Goal: Information Seeking & Learning: Check status

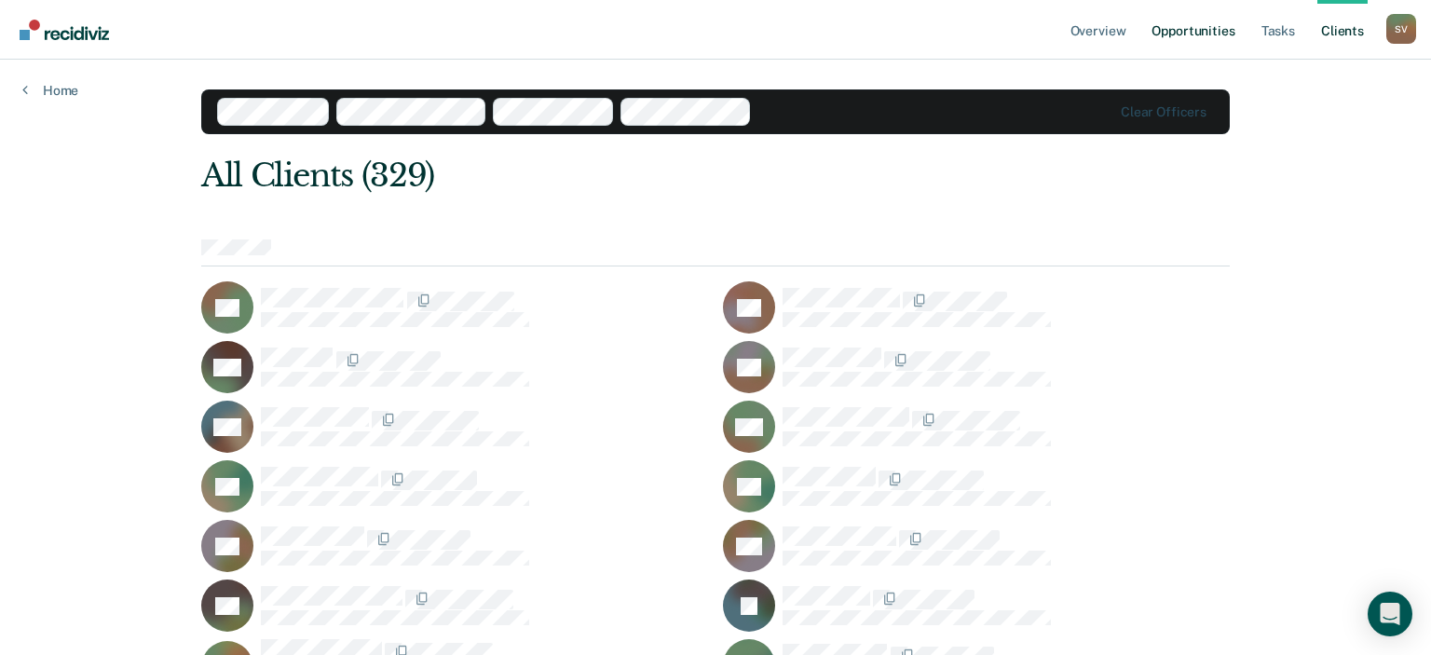
click at [1187, 35] on link "Opportunities" at bounding box center [1193, 30] width 90 height 60
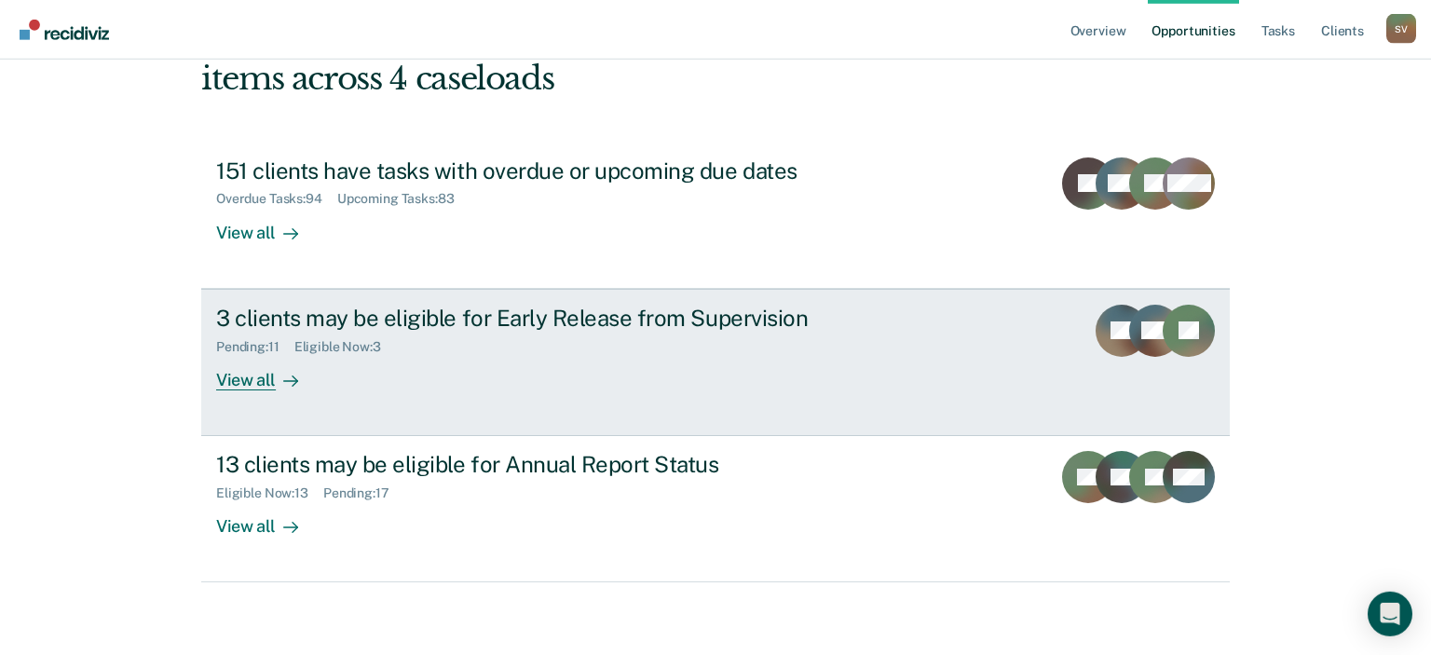
scroll to position [136, 0]
click at [401, 320] on div "3 clients may be eligible for Early Release from Supervision" at bounding box center [543, 317] width 654 height 27
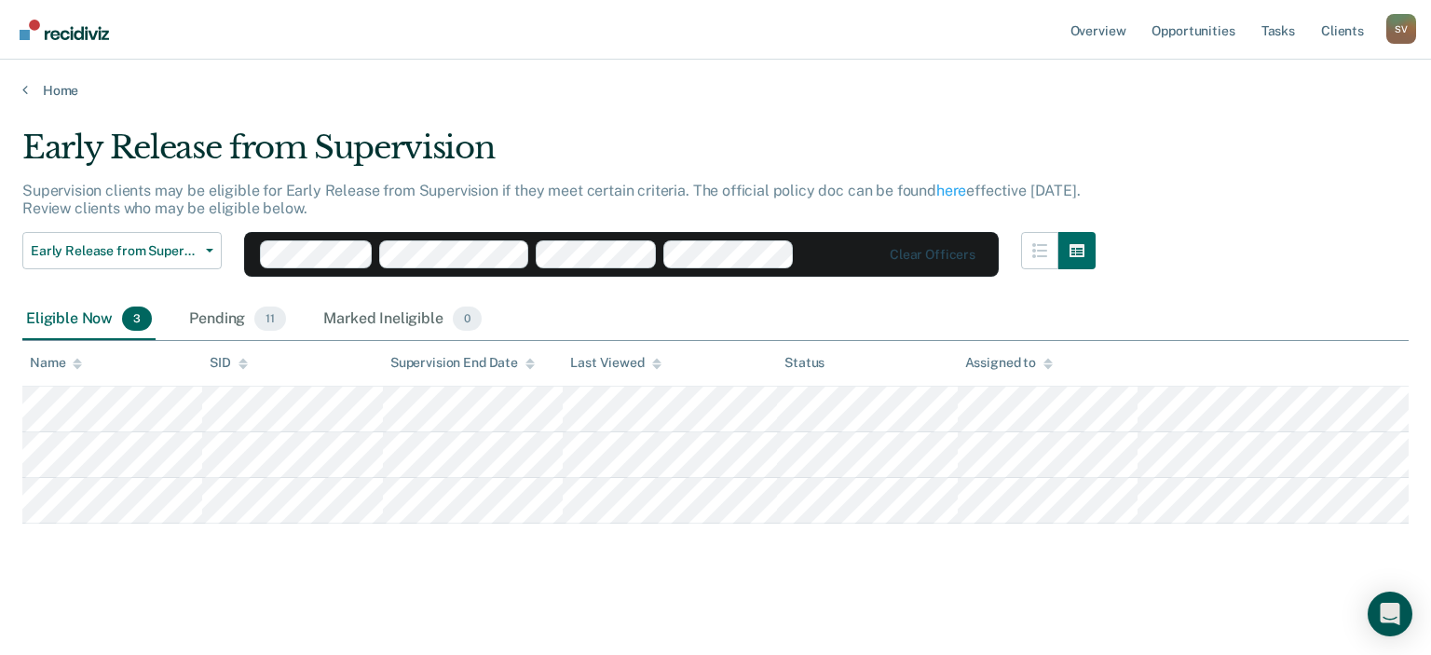
scroll to position [136, 0]
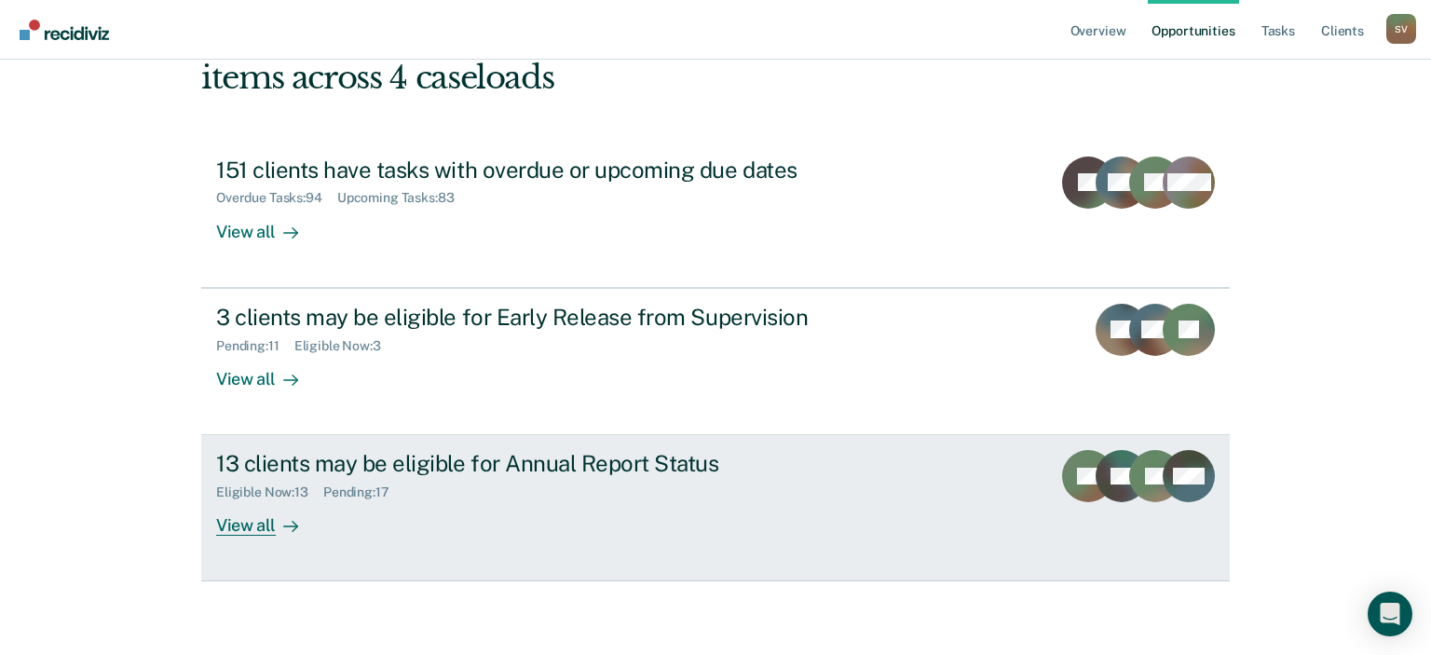
click at [356, 471] on div "13 clients may be eligible for Annual Report Status" at bounding box center [543, 463] width 654 height 27
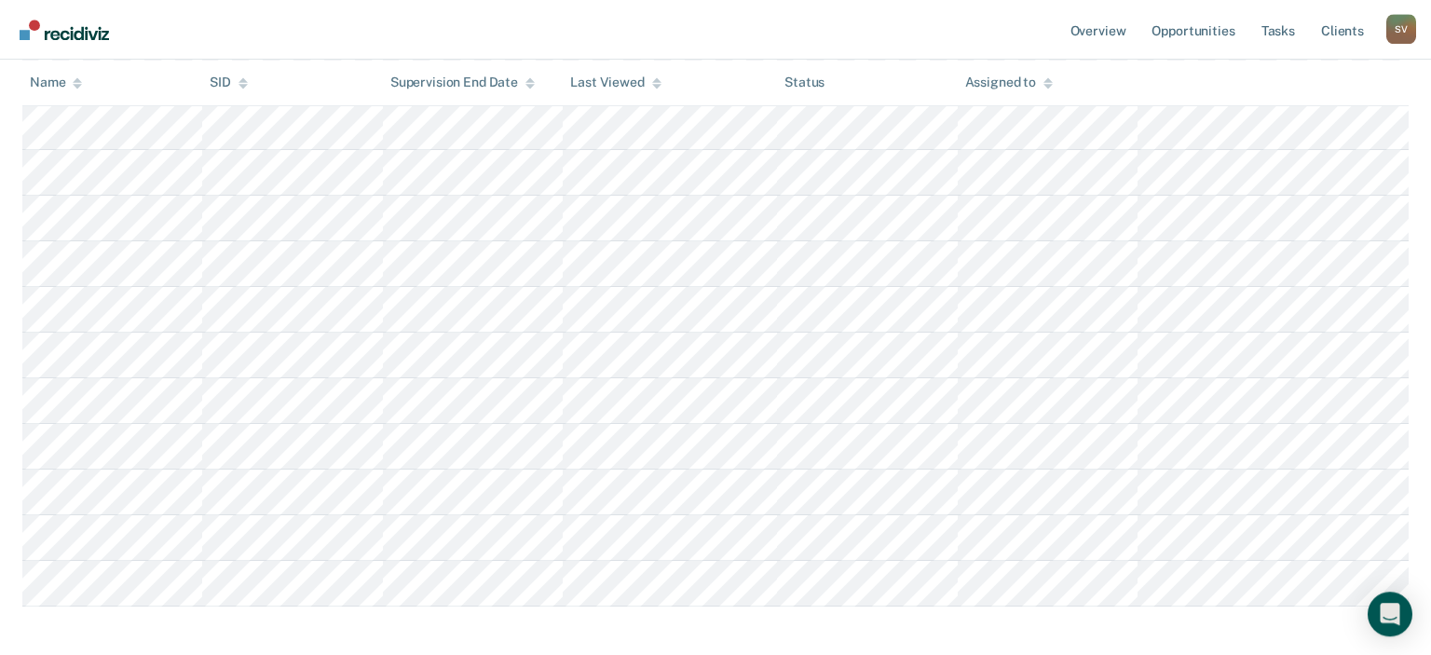
scroll to position [459, 0]
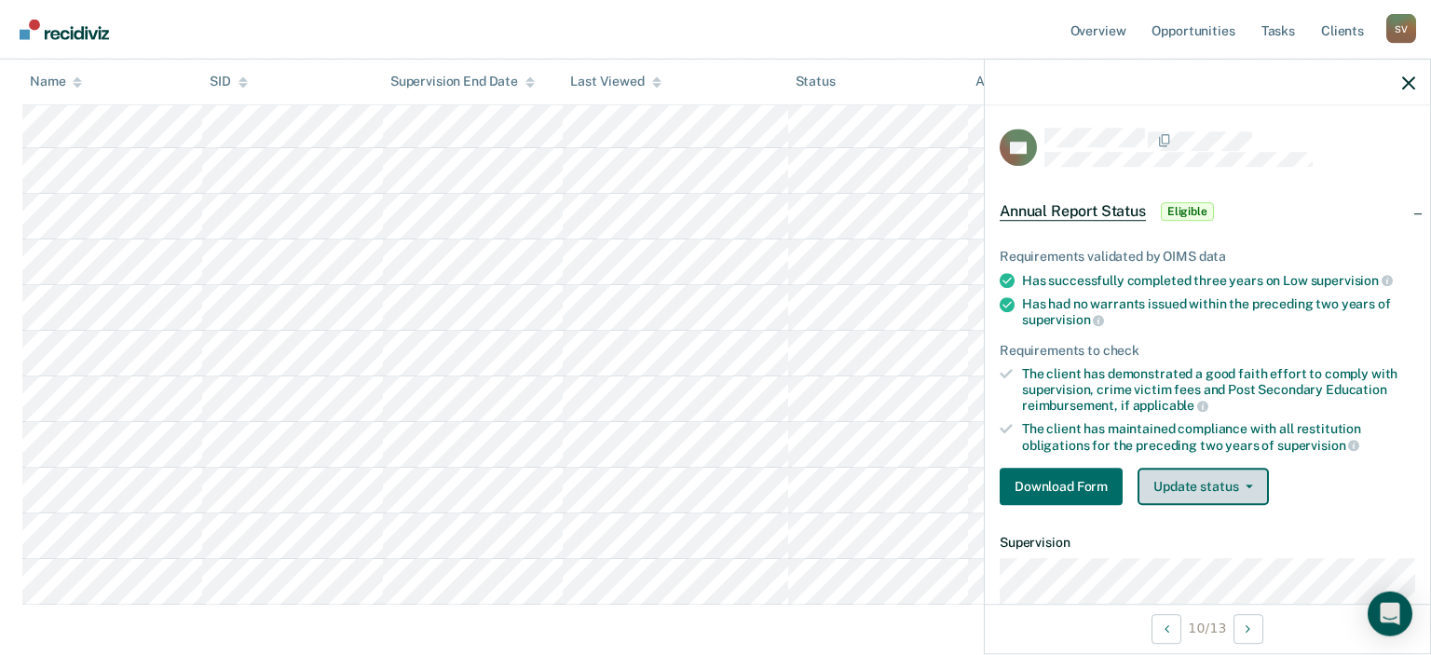
click at [1228, 483] on button "Update status" at bounding box center [1202, 487] width 131 height 37
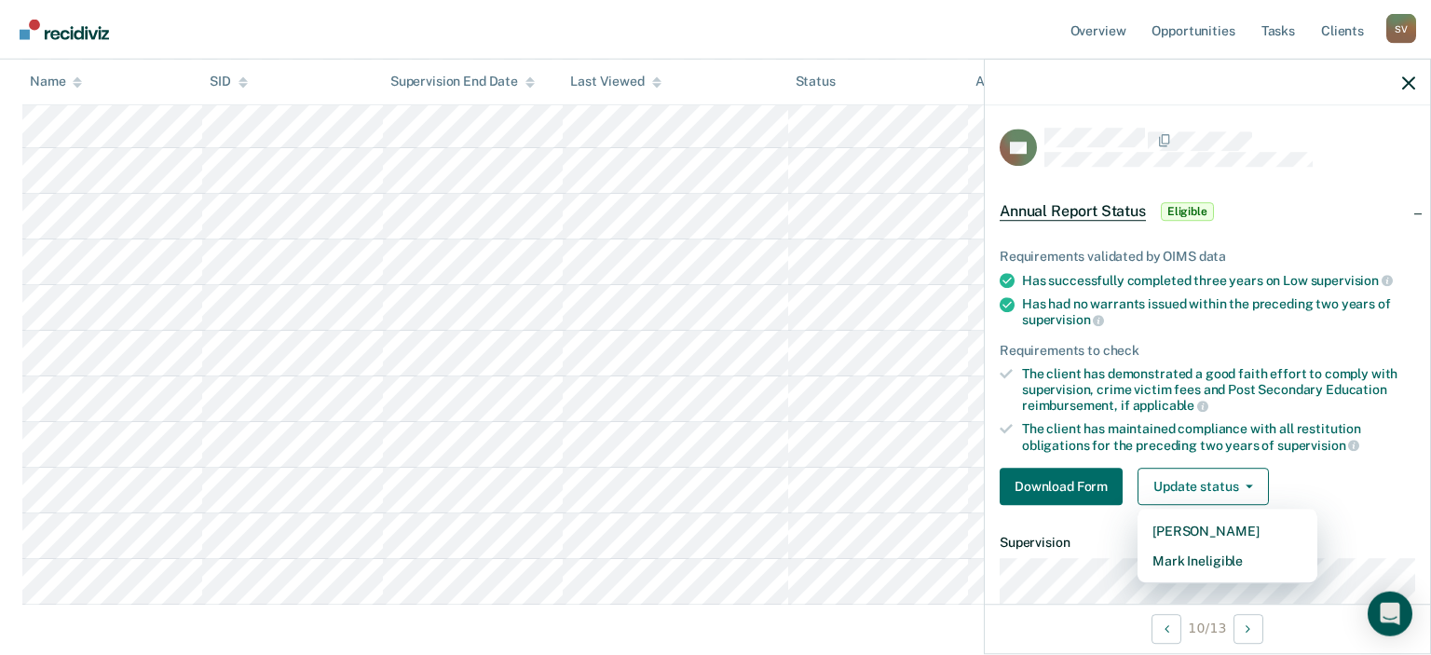
click at [798, 630] on div "Annual Report Status Supervision clients may be eligible for Annual Report Stat…" at bounding box center [715, 163] width 1386 height 989
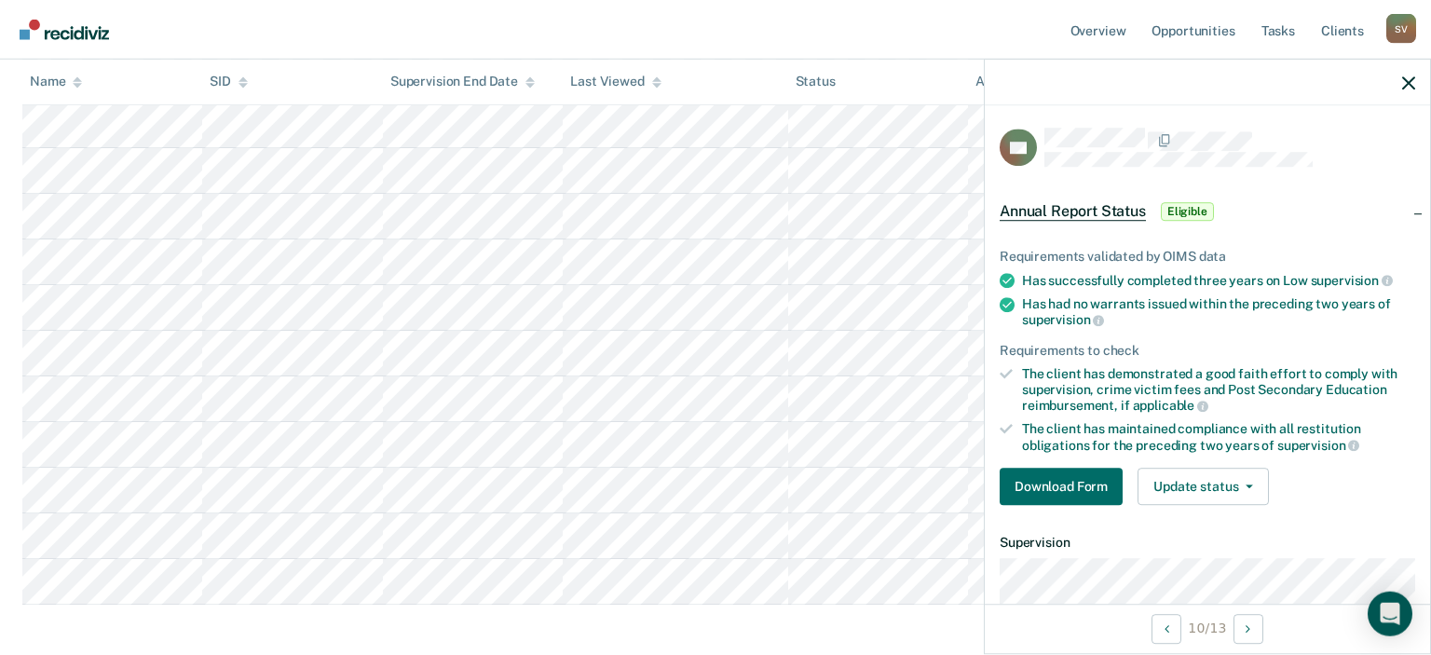
click at [1025, 21] on nav "Overview Opportunities Tasks Client s [PERSON_NAME] S V Profile How it works Lo…" at bounding box center [715, 29] width 1401 height 59
click at [1415, 82] on div at bounding box center [1207, 83] width 445 height 47
click at [1406, 82] on icon "button" at bounding box center [1408, 82] width 13 height 13
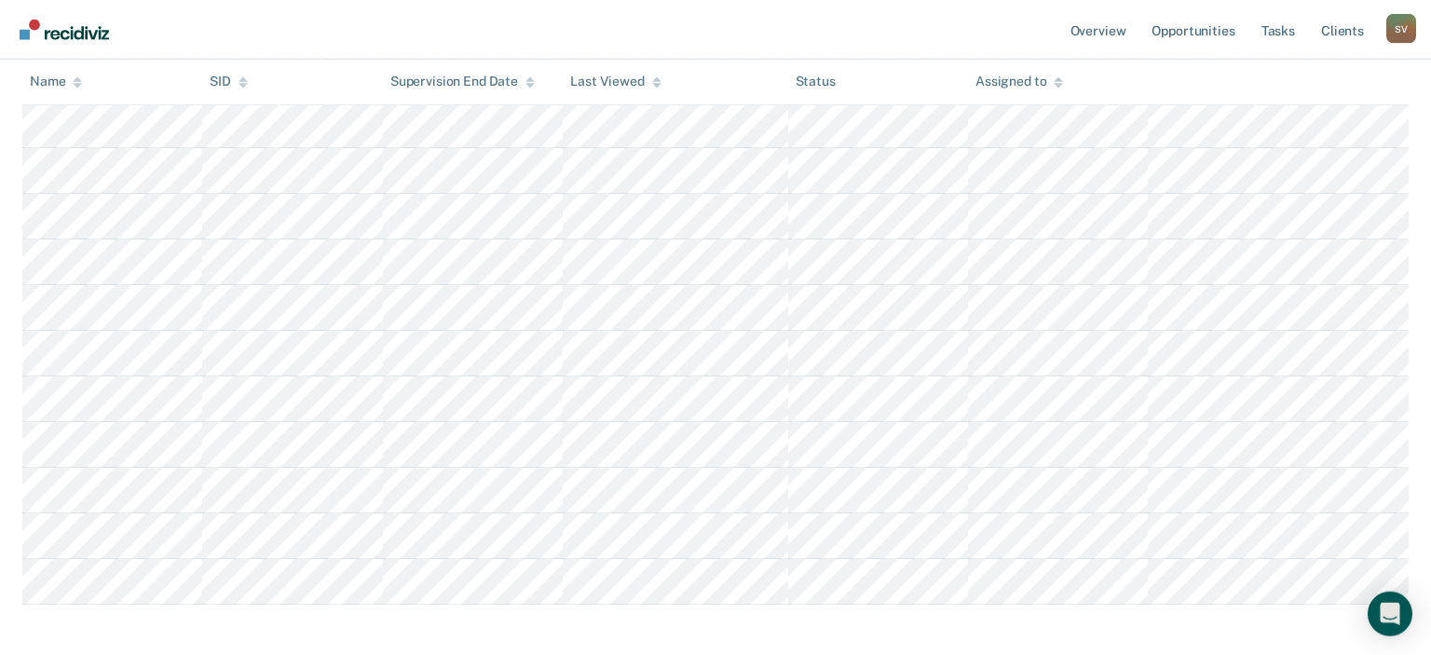
click at [1116, 626] on div "Annual Report Status Supervision clients may be eligible for Annual Report Stat…" at bounding box center [715, 163] width 1386 height 989
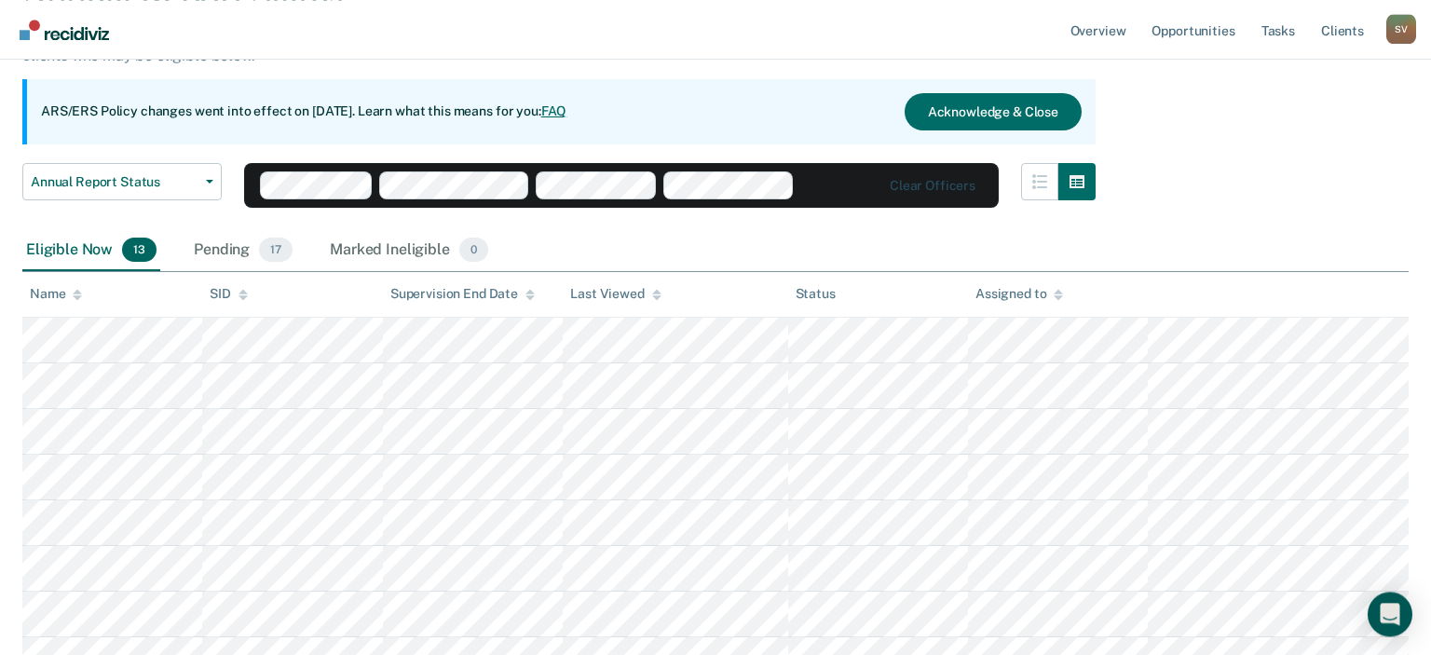
scroll to position [0, 0]
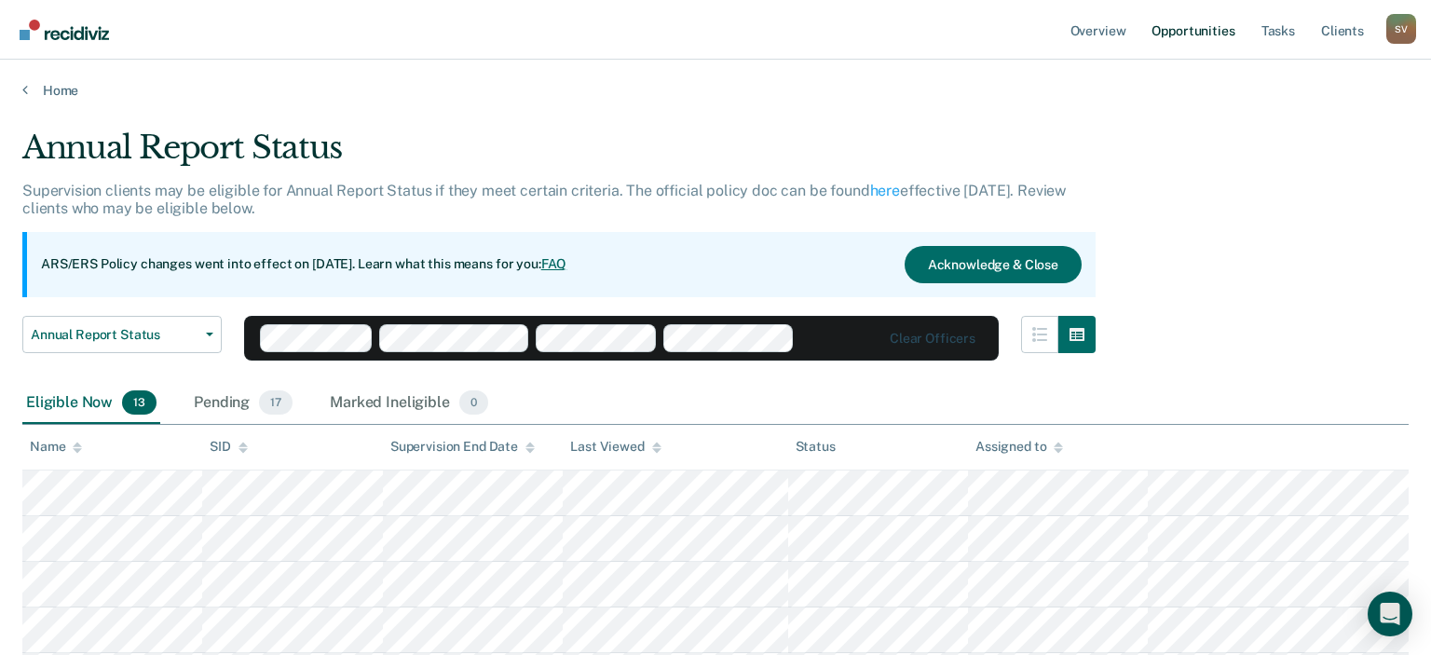
click at [1195, 37] on link "Opportunities" at bounding box center [1193, 30] width 90 height 60
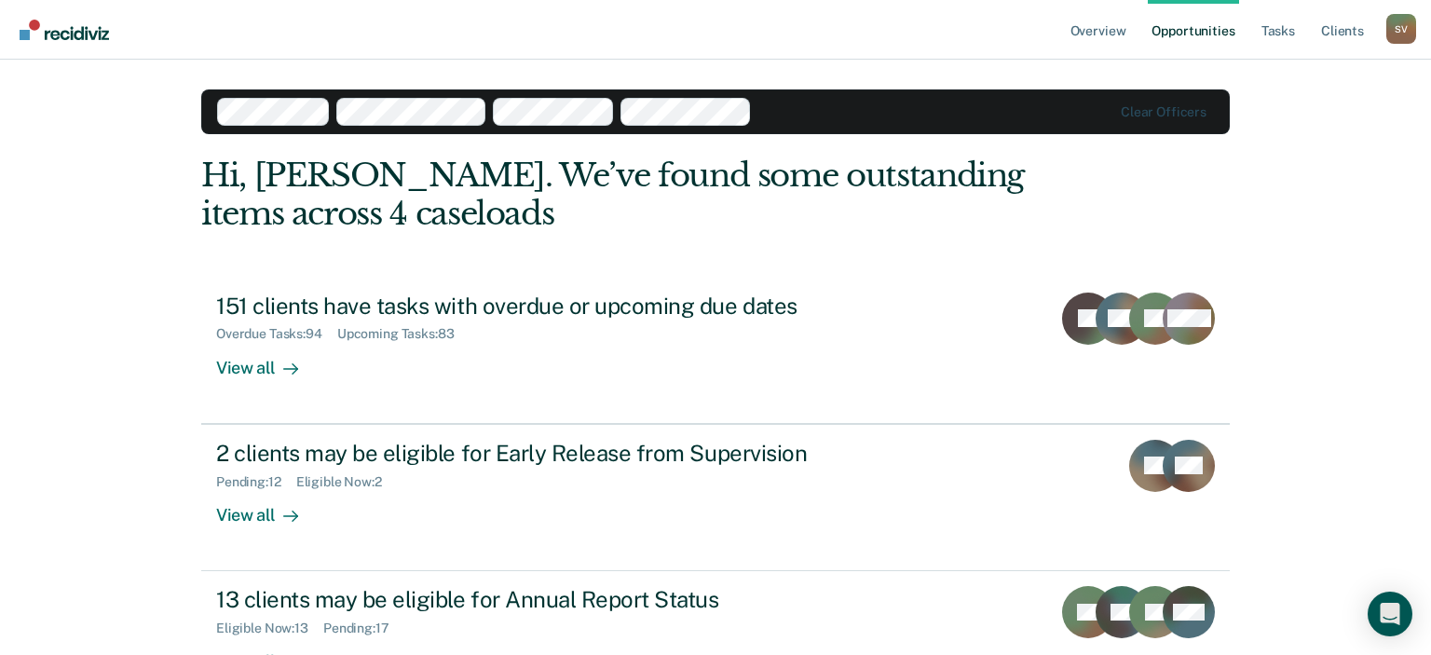
click at [1335, 278] on div "Overview Opportunities Tasks Client s [PERSON_NAME] S V Profile How it works Lo…" at bounding box center [715, 396] width 1431 height 792
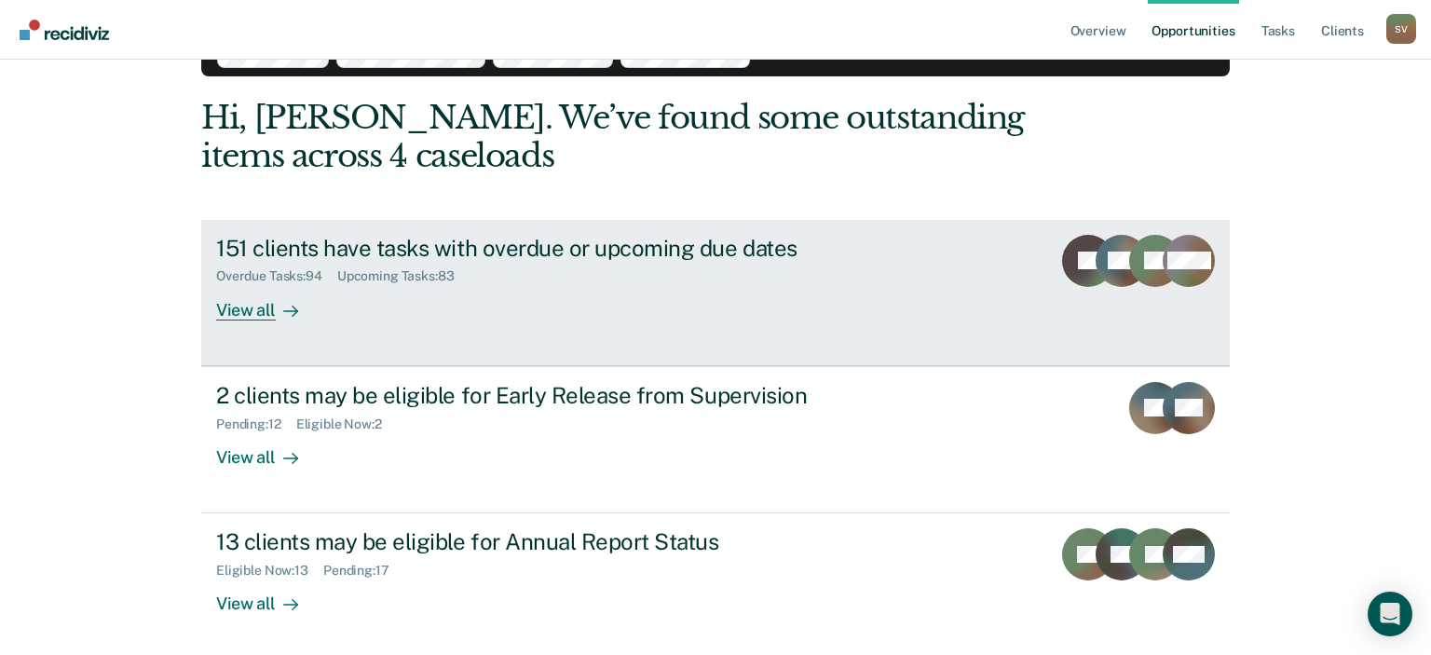
scroll to position [136, 0]
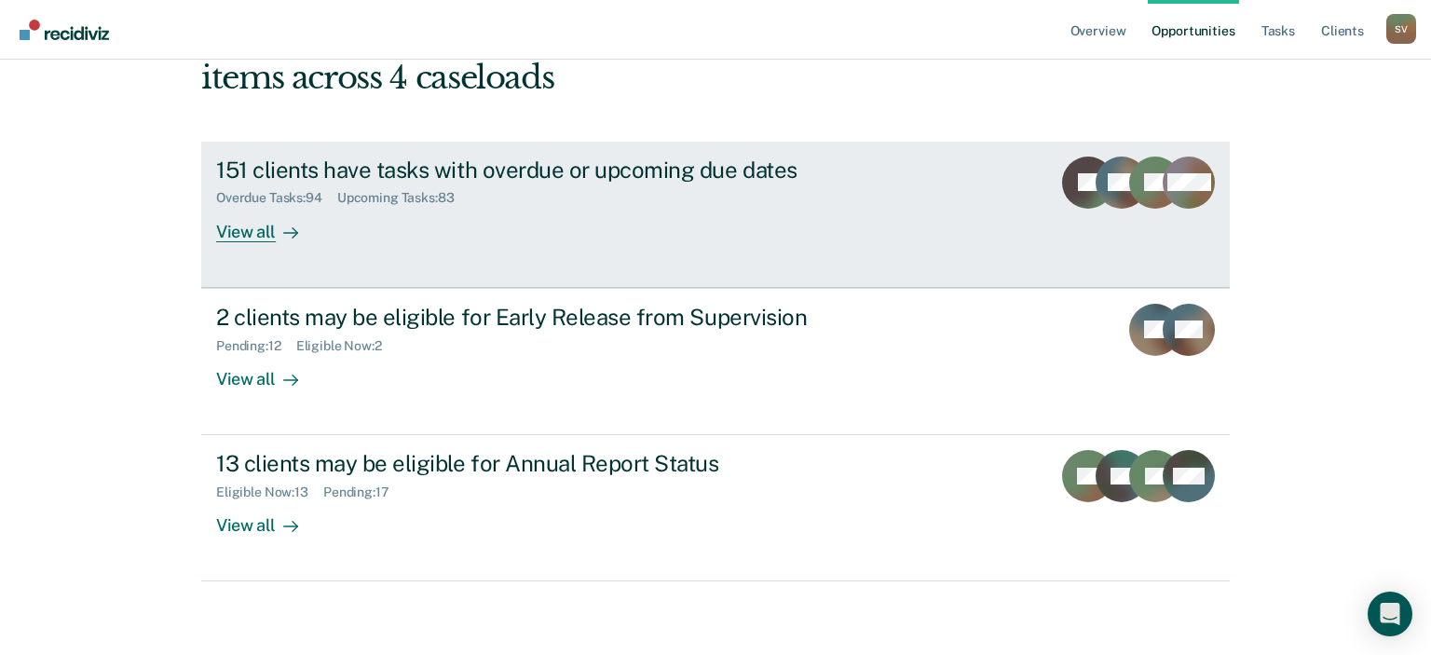
click at [266, 229] on div "View all" at bounding box center [268, 224] width 104 height 36
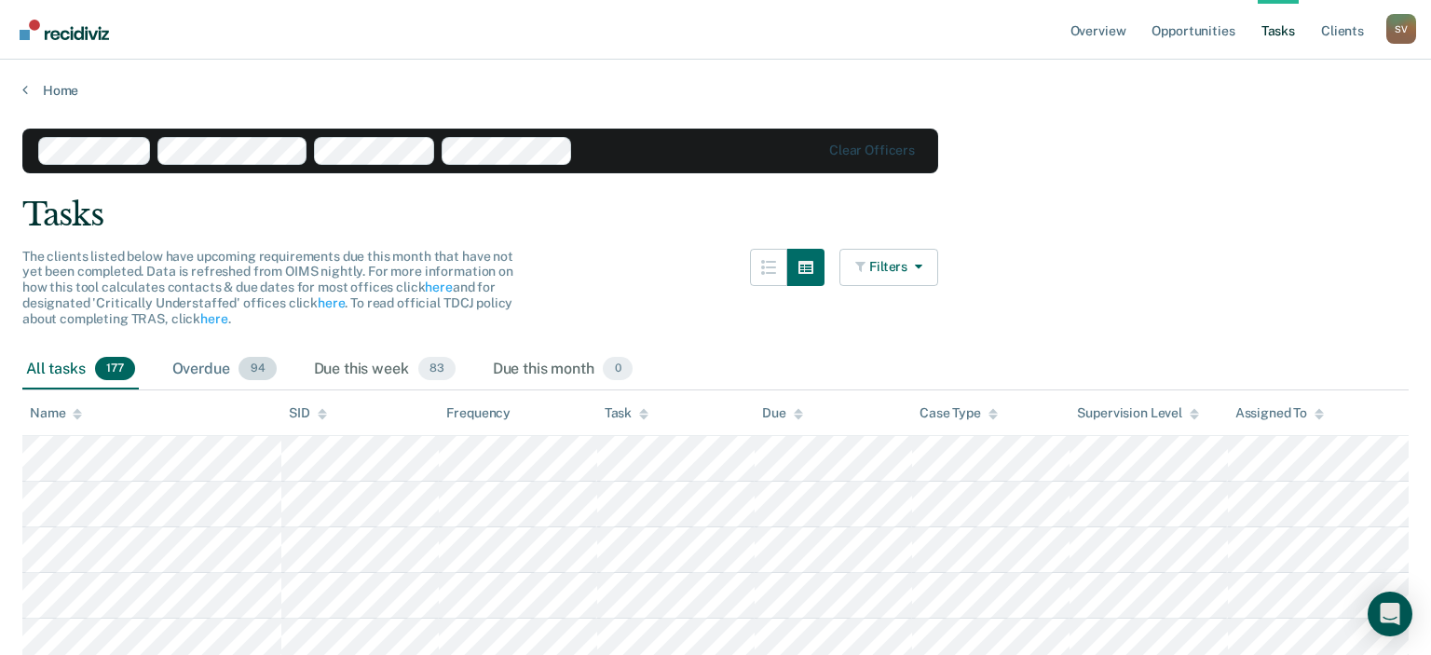
click at [229, 360] on div "Overdue 94" at bounding box center [225, 369] width 112 height 41
